Goal: Browse casually

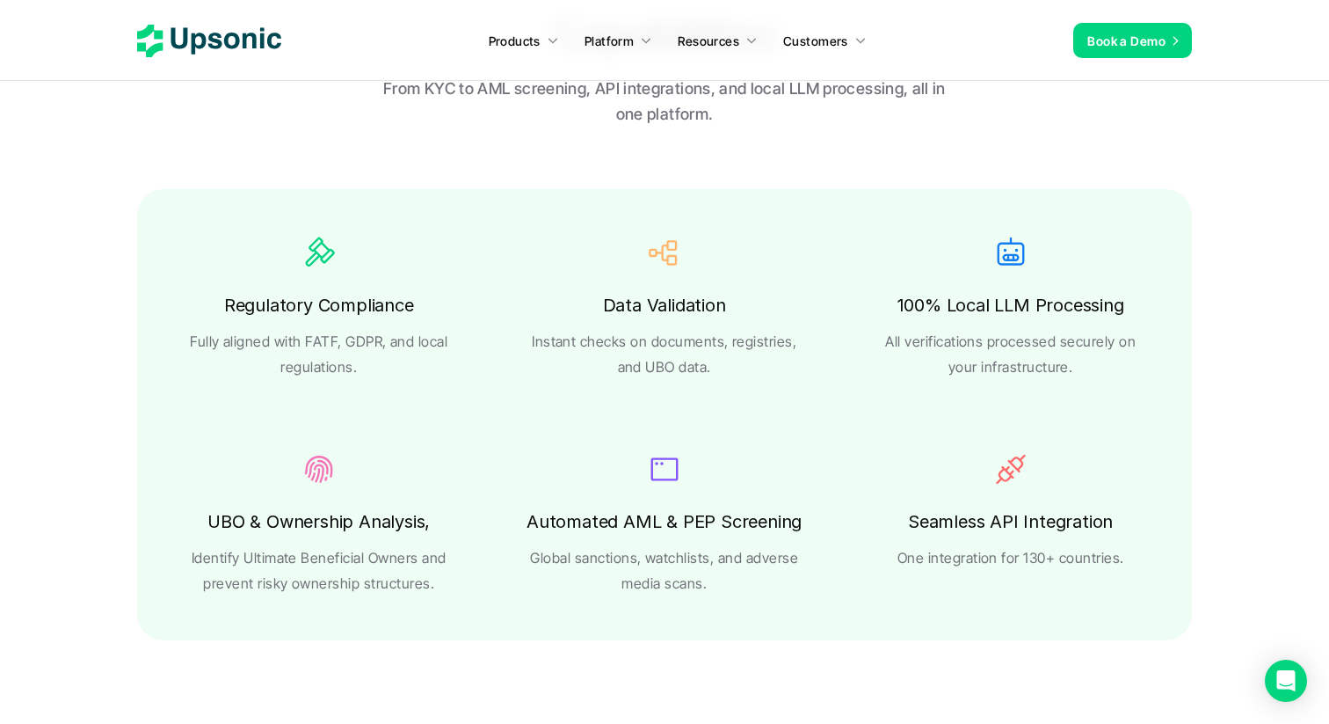
scroll to position [3049, 0]
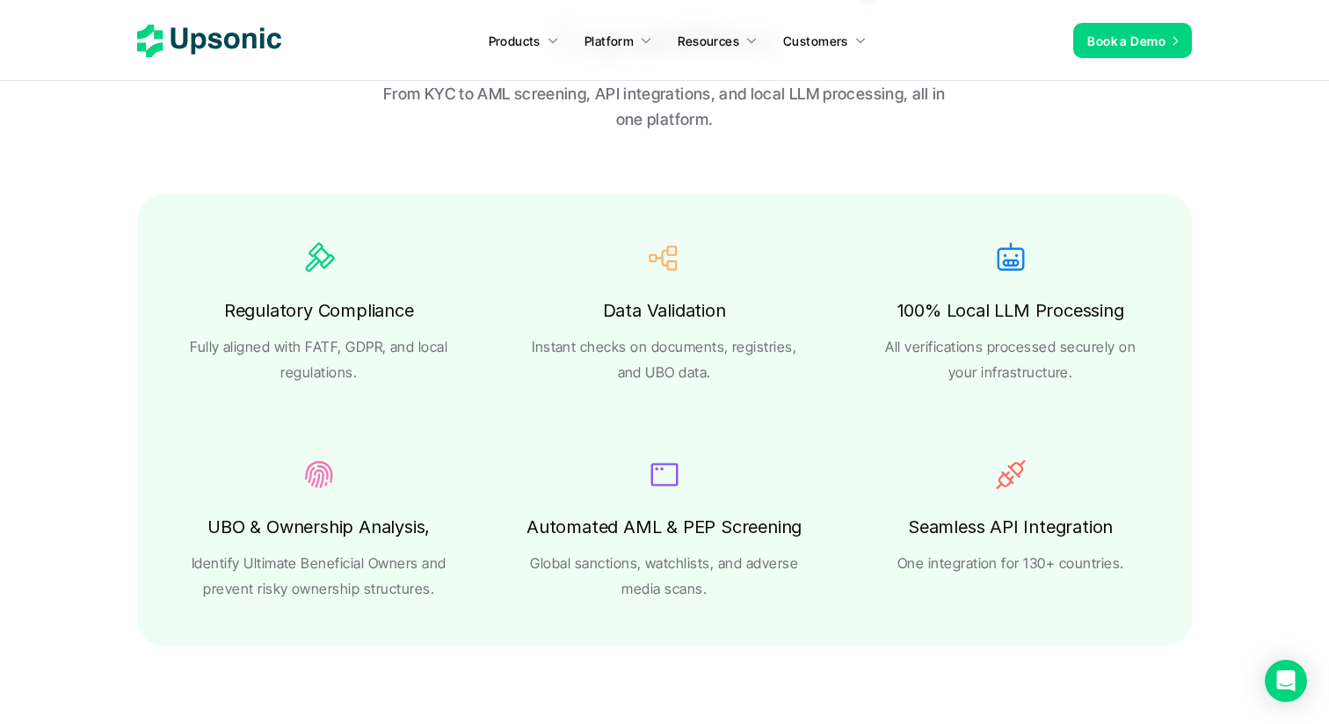
click at [747, 336] on p "Instant checks on documents, registries, and UBO data." at bounding box center [664, 359] width 275 height 51
click at [747, 382] on p "Instant checks on documents, registries, and UBO data." at bounding box center [664, 359] width 275 height 51
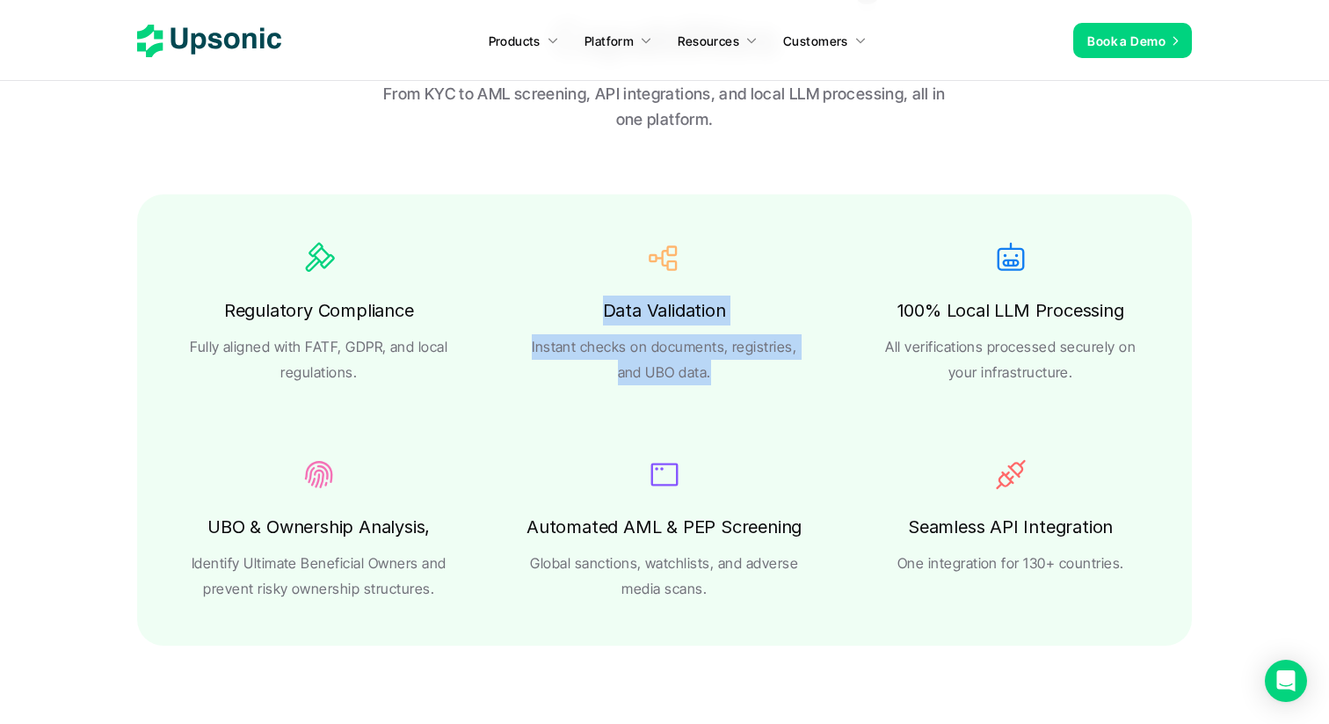
drag, startPoint x: 724, startPoint y: 389, endPoint x: 577, endPoint y: 309, distance: 166.8
click at [584, 315] on div "Regulatory Compliance Fully aligned with FATF, GDPR, and local regulations. Dat…" at bounding box center [664, 419] width 1055 height 451
click at [622, 430] on div "Regulatory Compliance Fully aligned with FATF, GDPR, and local regulations. Dat…" at bounding box center [664, 418] width 1055 height 451
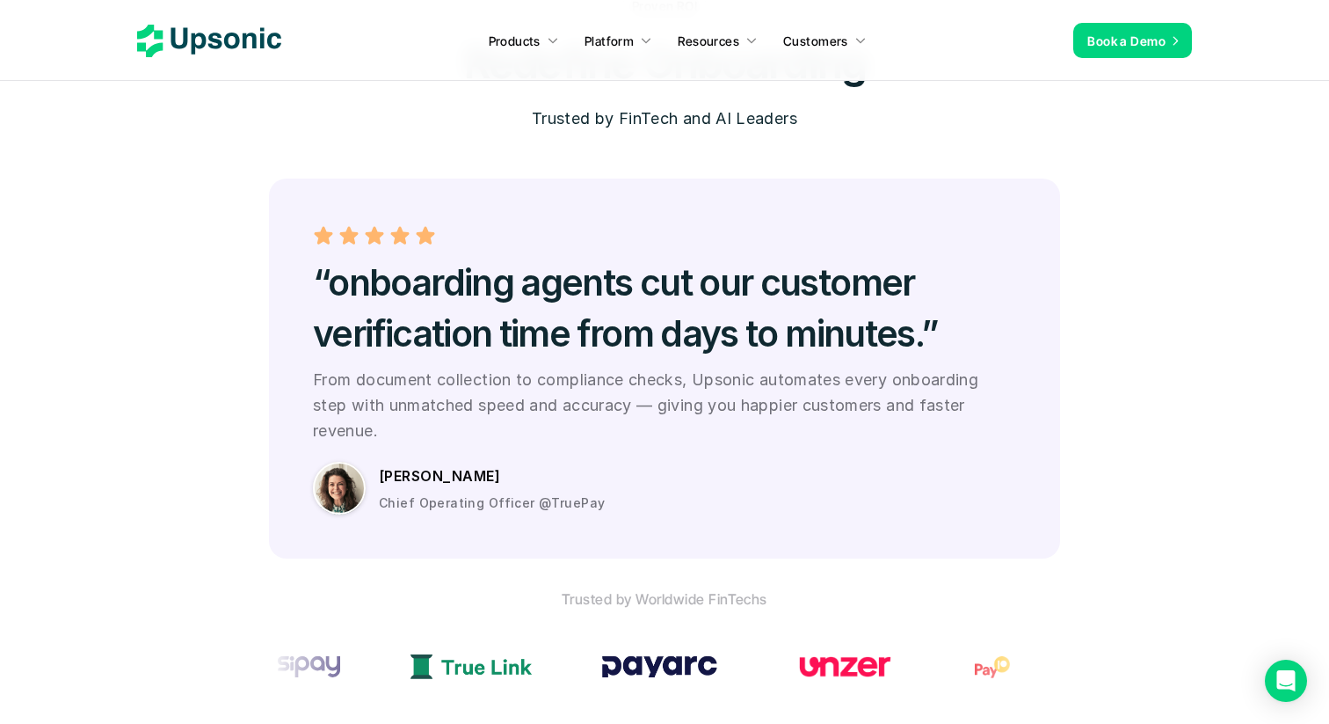
scroll to position [4903, 0]
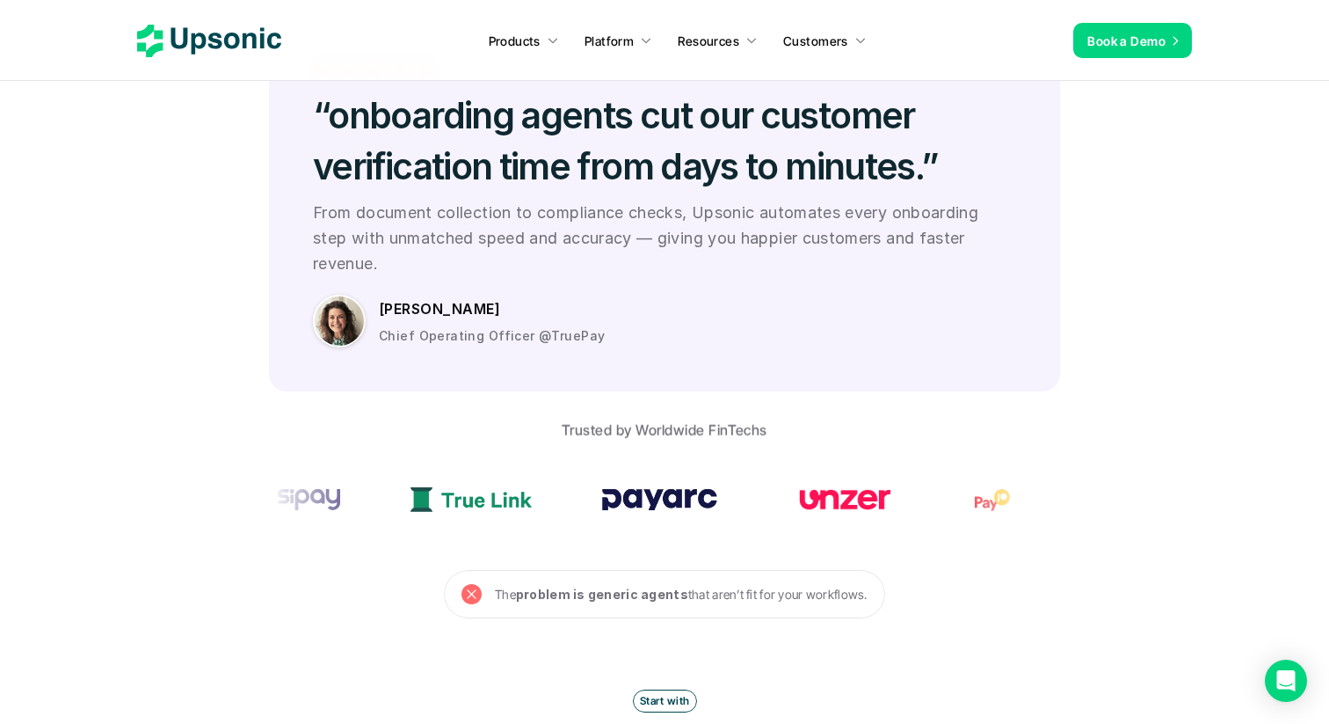
click at [563, 326] on p "Chief Operating Officer @TruePay" at bounding box center [492, 335] width 226 height 18
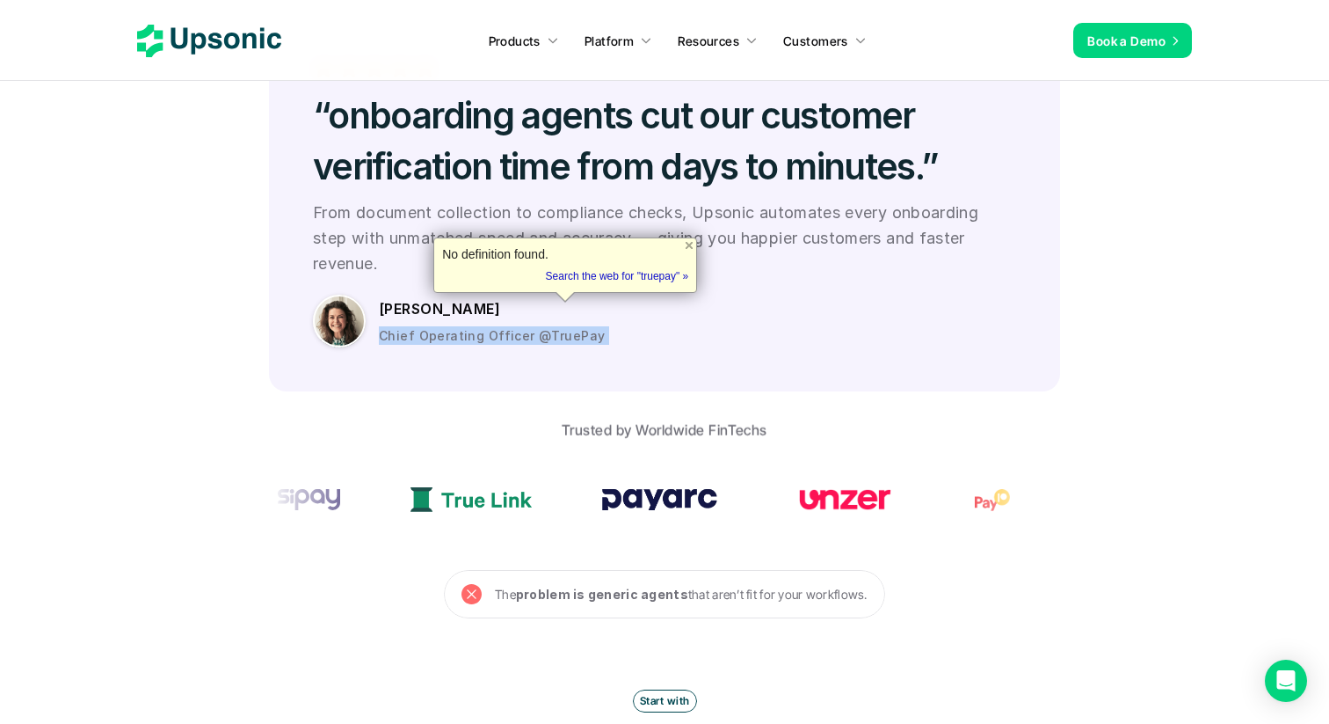
click at [841, 498] on section at bounding box center [664, 499] width 791 height 88
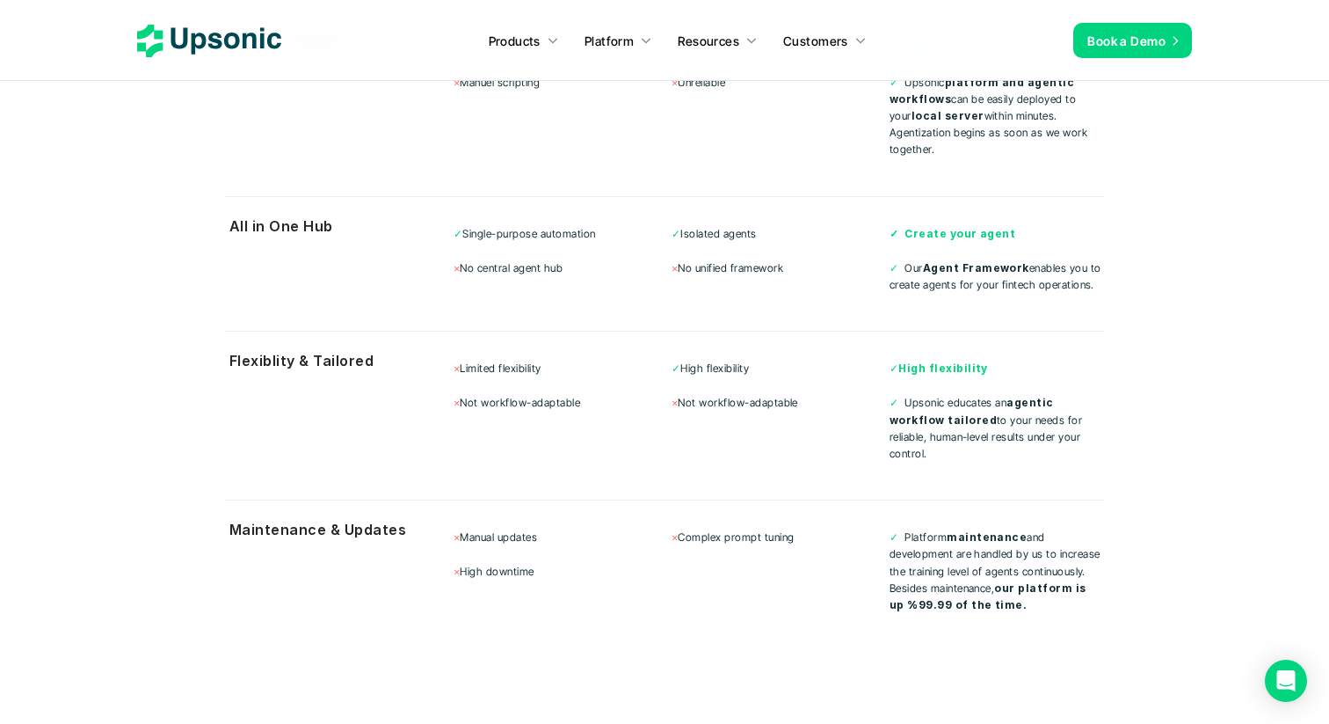
scroll to position [5769, 0]
